Goal: Task Accomplishment & Management: Use online tool/utility

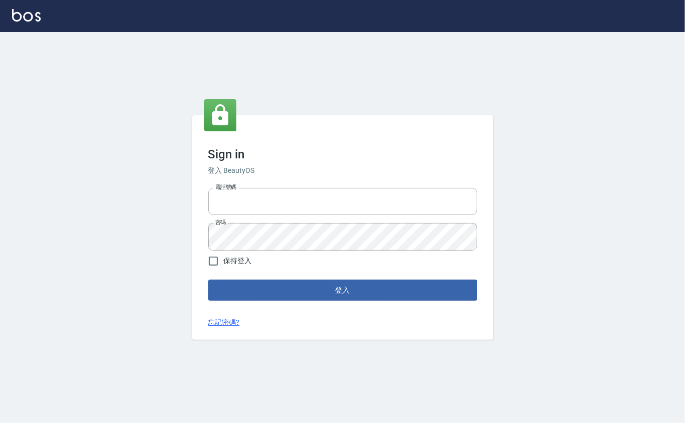
type input "0912271117"
click at [271, 287] on button "登入" at bounding box center [342, 290] width 269 height 21
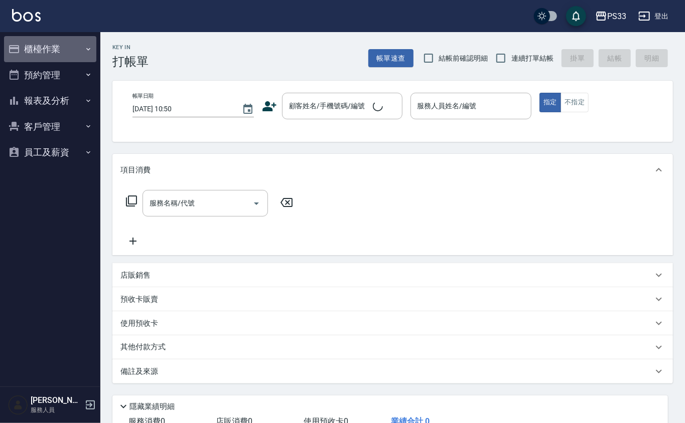
click at [52, 47] on button "櫃檯作業" at bounding box center [50, 49] width 92 height 26
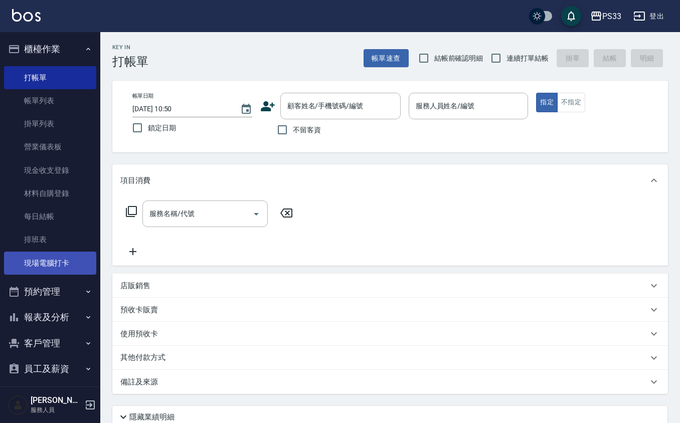
click at [73, 261] on link "現場電腦打卡" at bounding box center [50, 263] width 92 height 23
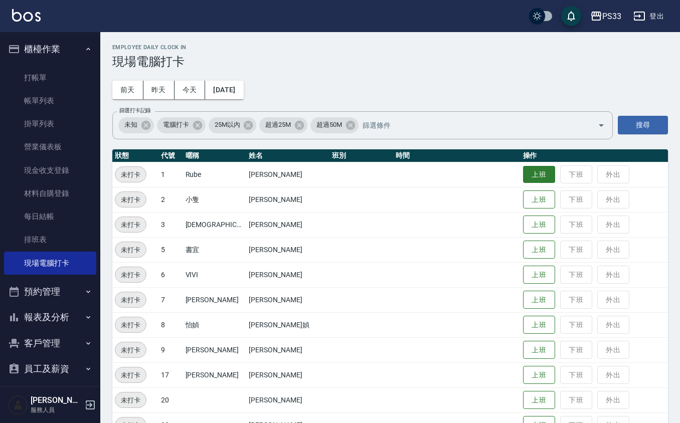
click at [526, 167] on button "上班" at bounding box center [539, 175] width 32 height 18
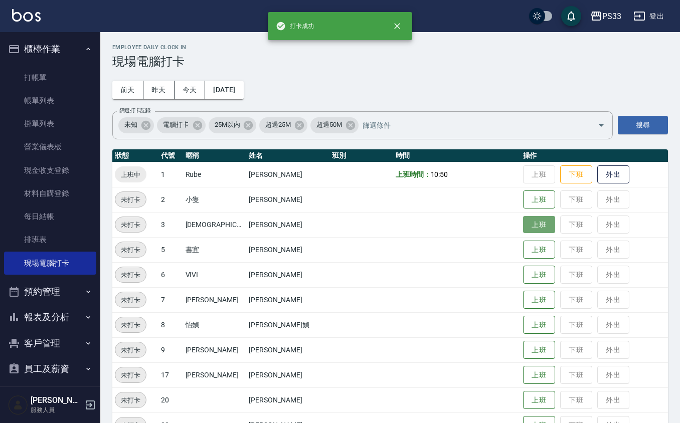
click at [523, 223] on button "上班" at bounding box center [539, 225] width 32 height 18
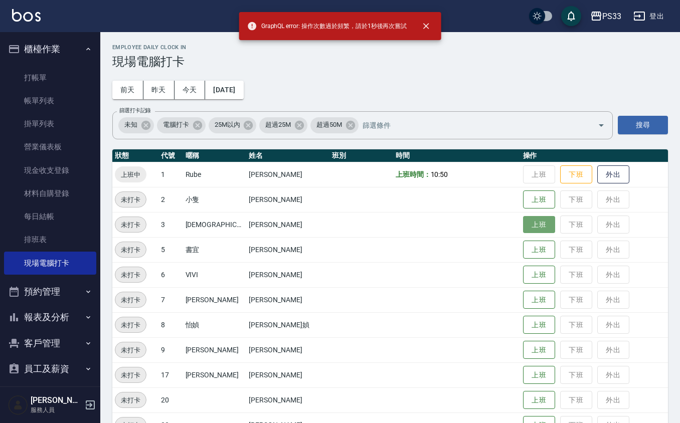
click at [523, 223] on button "上班" at bounding box center [539, 225] width 32 height 18
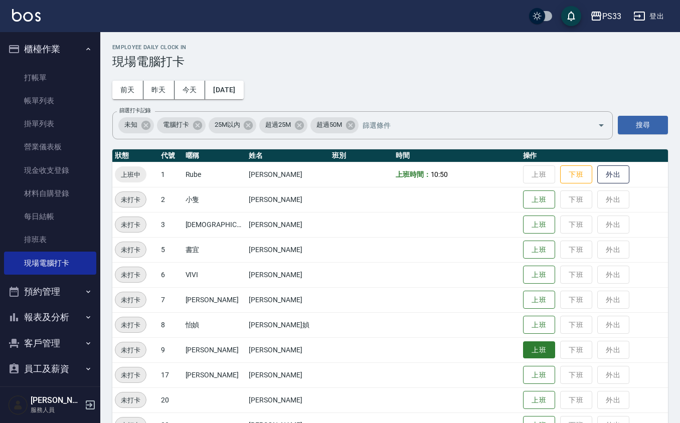
click at [528, 343] on button "上班" at bounding box center [539, 351] width 32 height 18
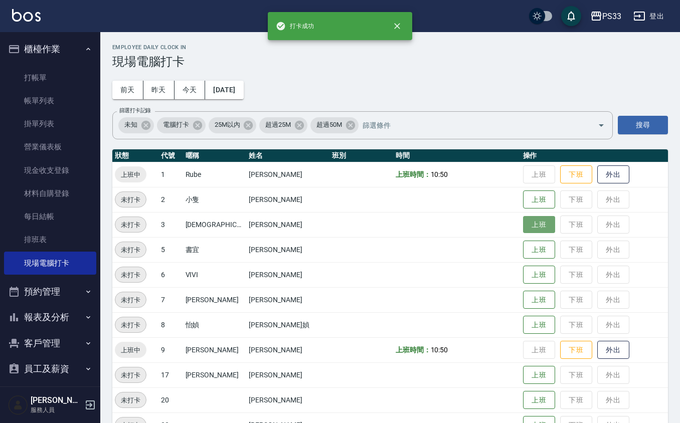
click at [523, 223] on button "上班" at bounding box center [539, 225] width 32 height 18
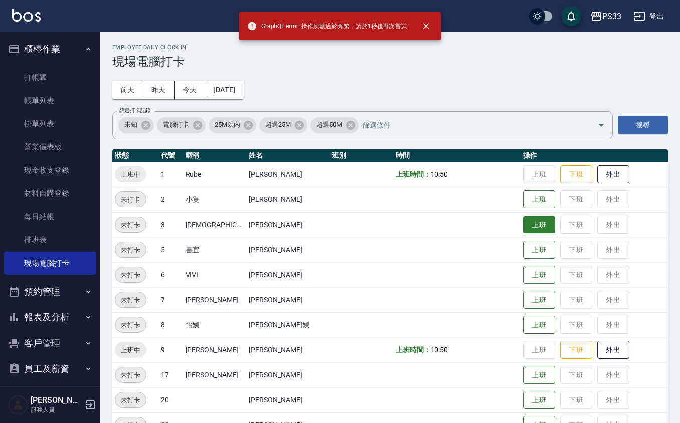
click at [523, 221] on button "上班" at bounding box center [539, 225] width 32 height 18
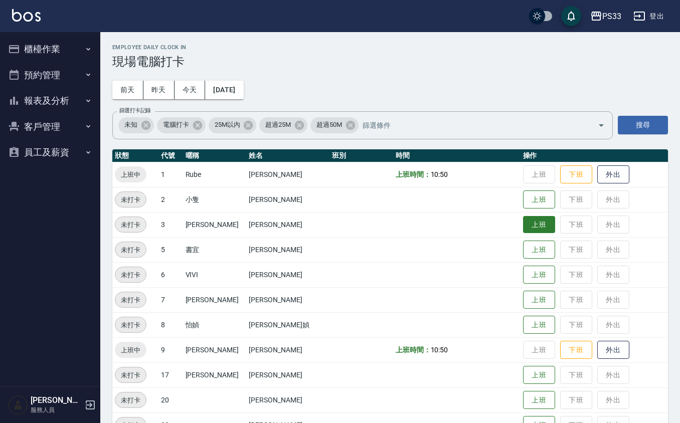
click at [523, 227] on button "上班" at bounding box center [539, 225] width 32 height 18
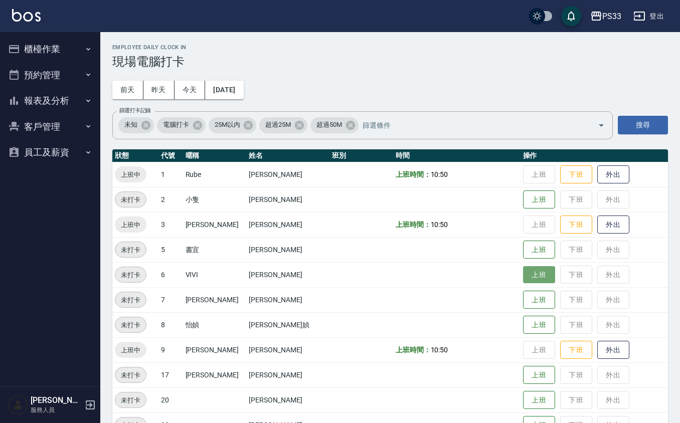
click at [523, 278] on button "上班" at bounding box center [539, 275] width 32 height 18
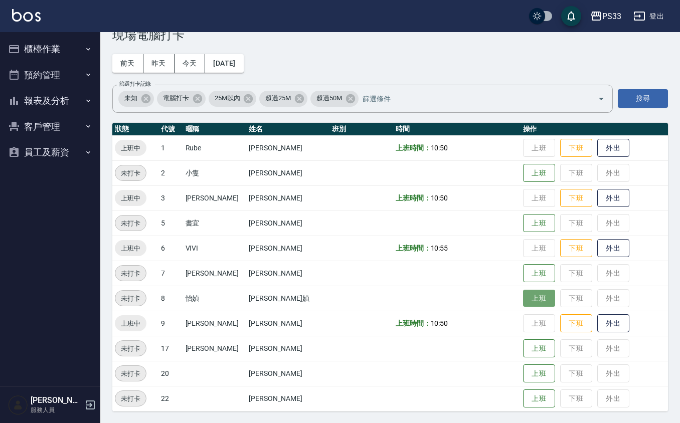
click at [527, 296] on button "上班" at bounding box center [539, 299] width 32 height 18
